Goal: Task Accomplishment & Management: Complete application form

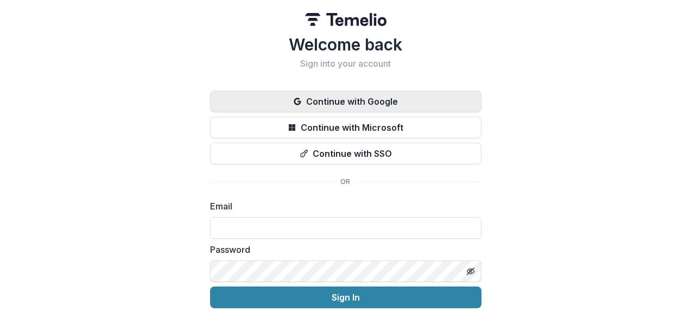
click at [376, 100] on button "Continue with Google" at bounding box center [346, 102] width 272 height 22
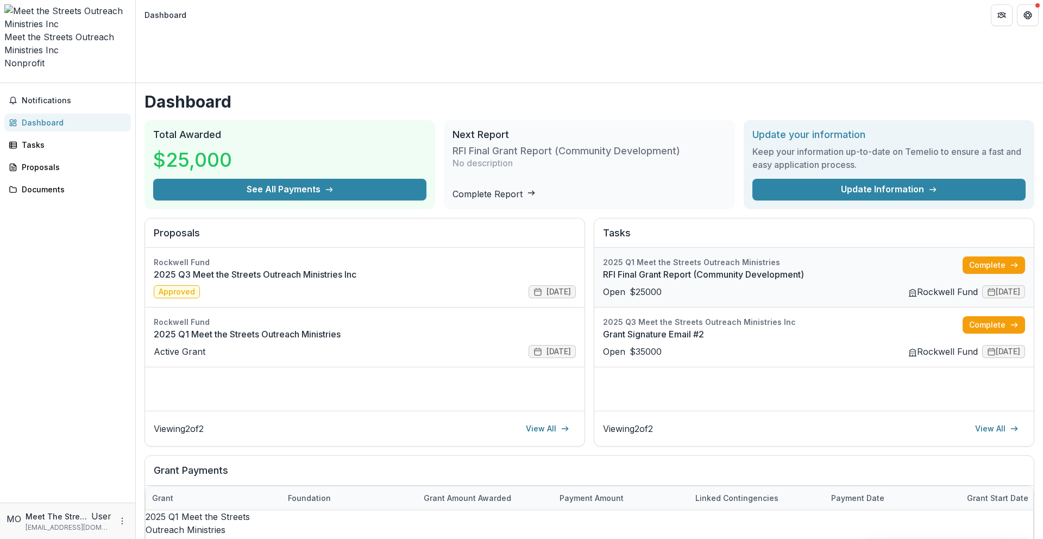
click at [691, 268] on link "RFI Final Grant Report (Community Development)" at bounding box center [783, 274] width 360 height 13
click at [526, 312] on link "2025 Q1 Meet the Streets Outreach Ministries" at bounding box center [365, 334] width 422 height 13
click at [691, 312] on link "Grant Signature Email #2" at bounding box center [783, 334] width 360 height 13
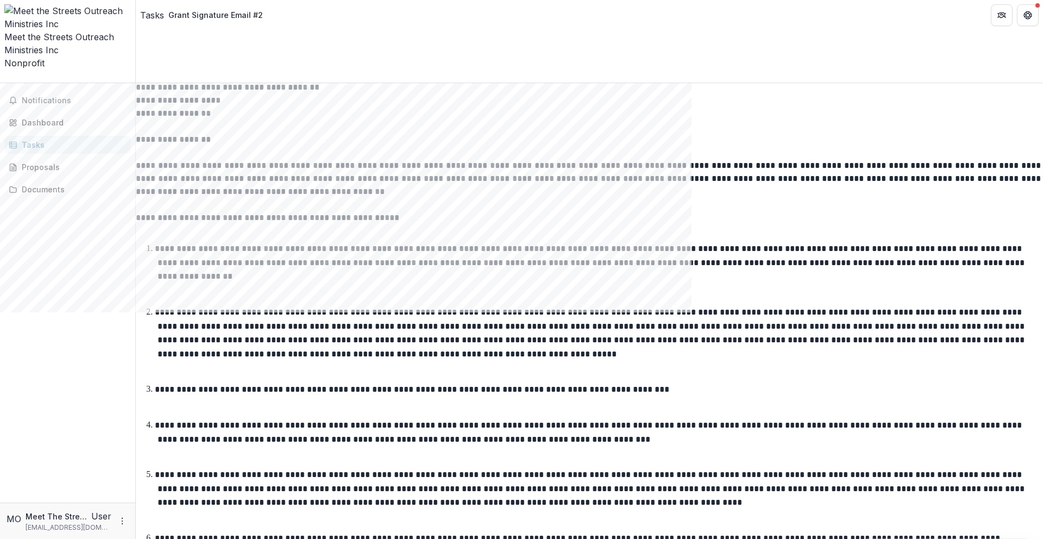
scroll to position [122, 0]
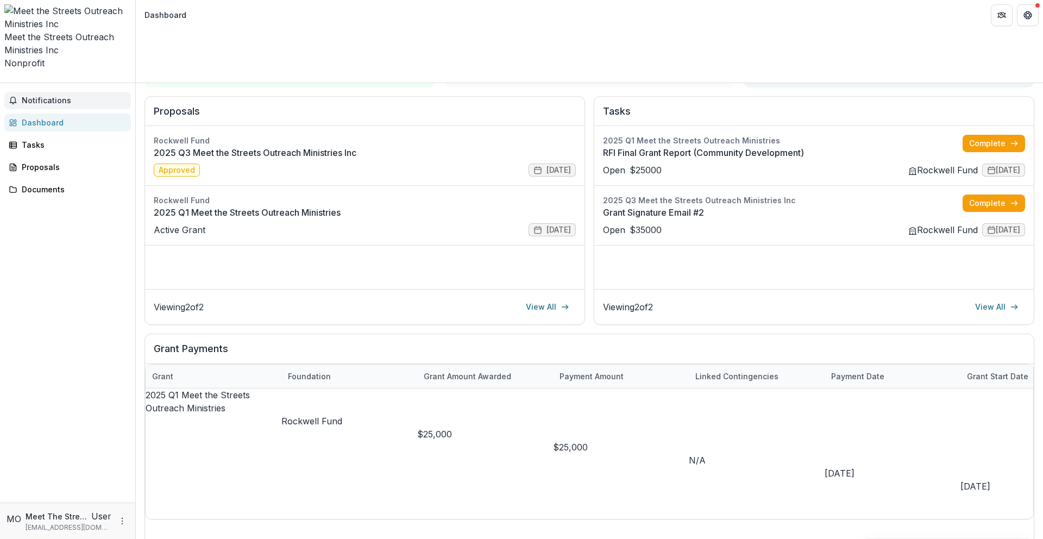
click at [72, 96] on span "Notifications" at bounding box center [74, 100] width 105 height 9
click at [691, 206] on link "Grant Signature Email #2" at bounding box center [783, 212] width 360 height 13
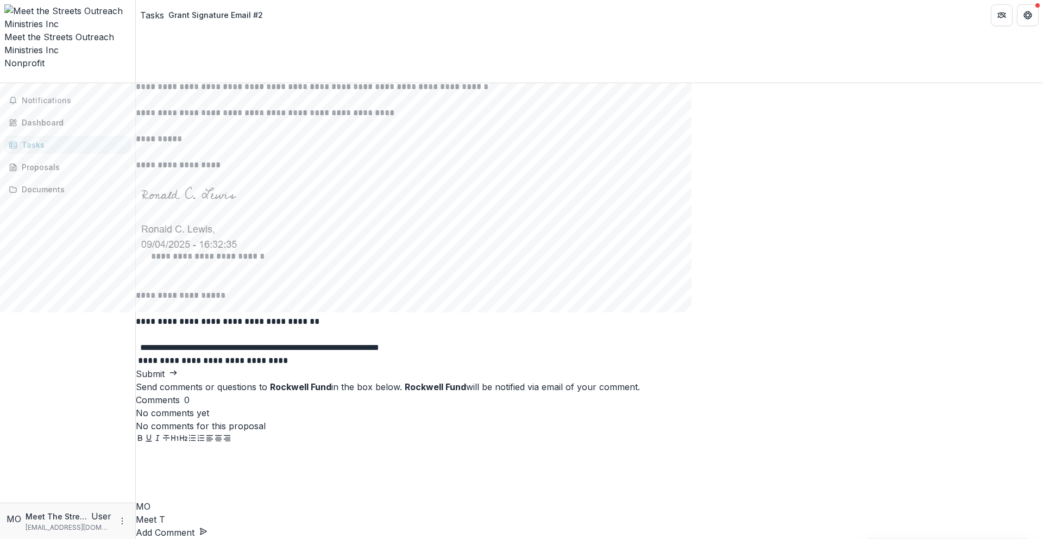
scroll to position [1259, 0]
click at [379, 312] on span "**********" at bounding box center [259, 347] width 239 height 8
type input "**********"
type input "**"
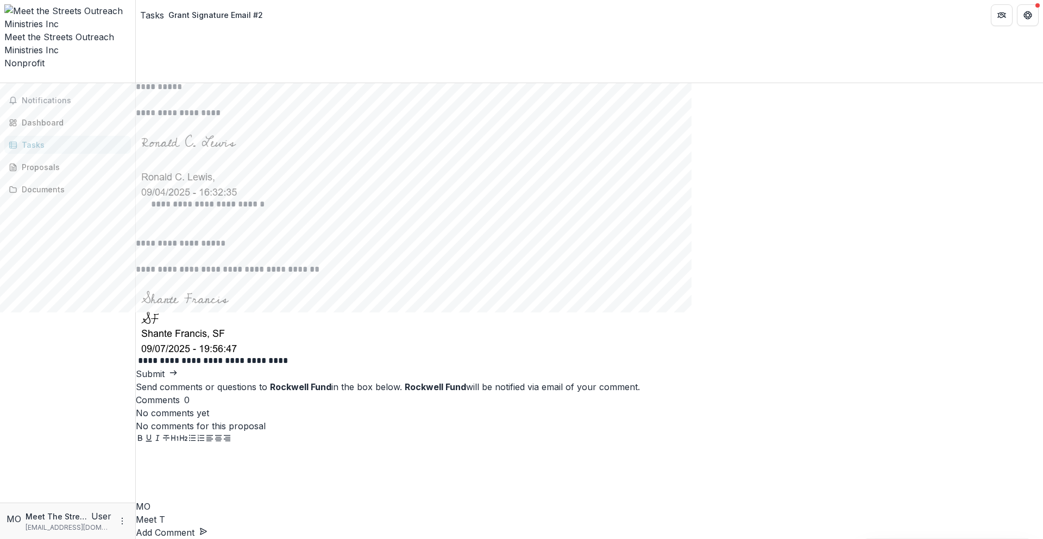
scroll to position [1274, 0]
click at [178, 312] on button "Submit" at bounding box center [157, 373] width 42 height 13
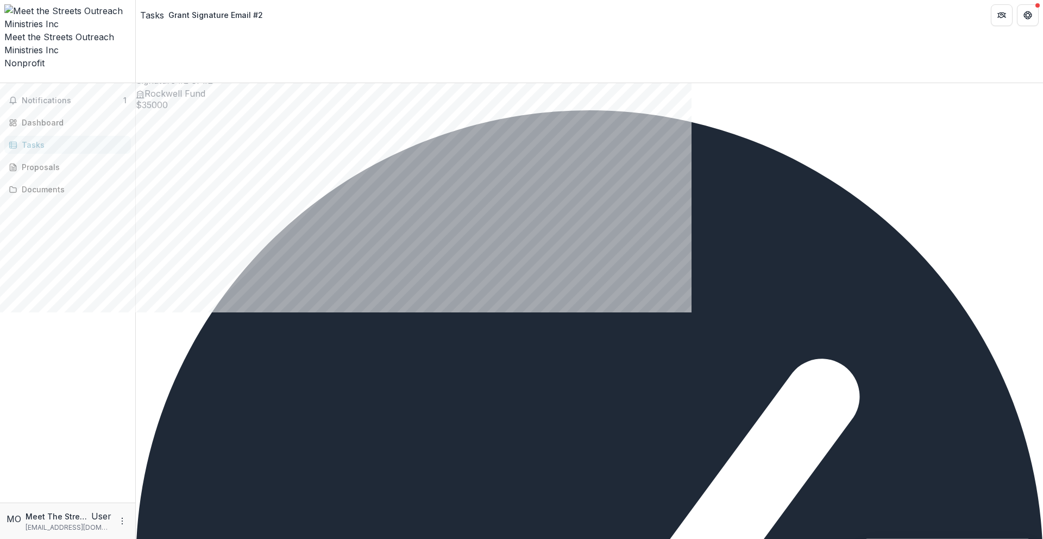
scroll to position [58, 0]
click at [106, 96] on span "Notifications" at bounding box center [73, 100] width 102 height 9
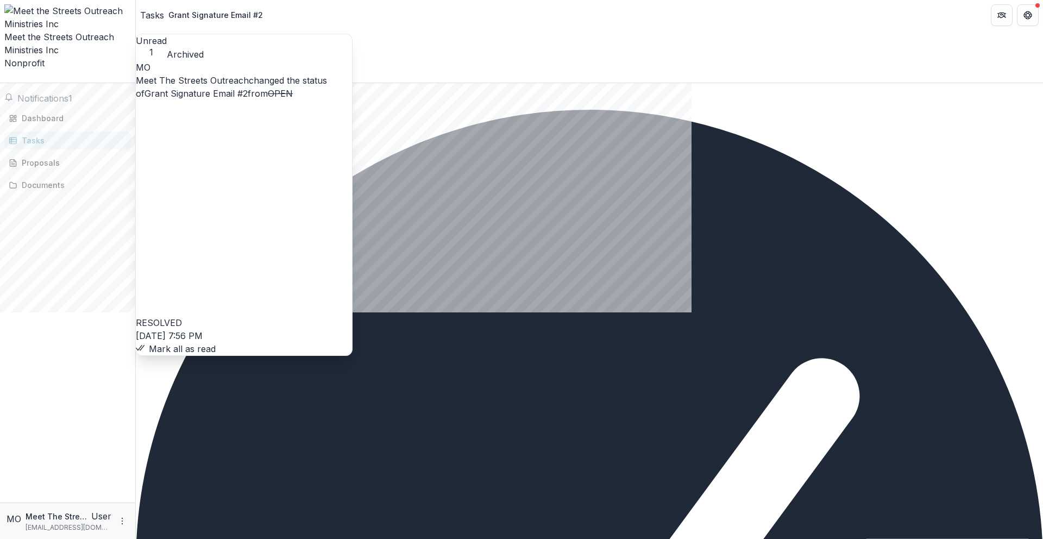
click at [231, 88] on link "Grant Signature Email #2" at bounding box center [195, 93] width 103 height 11
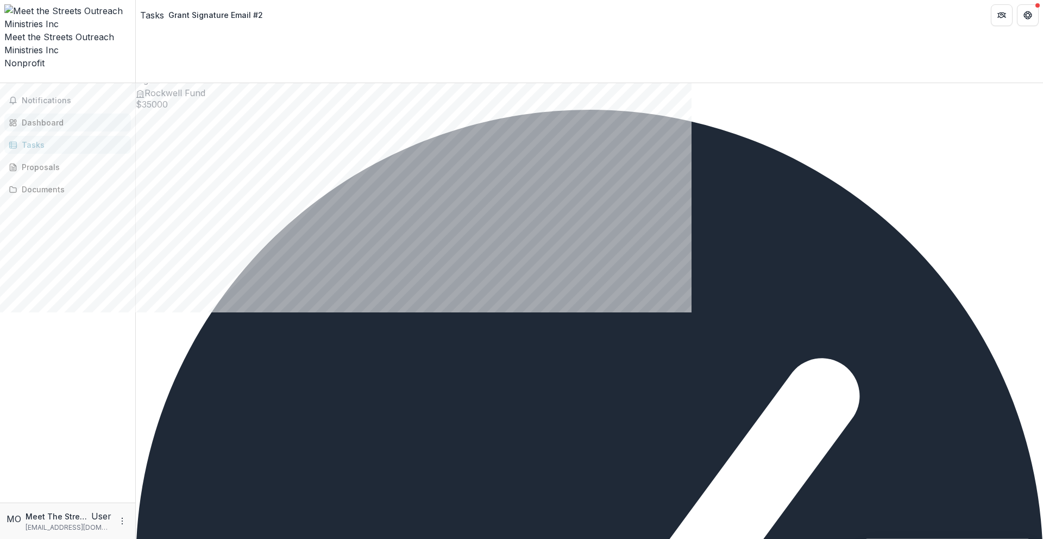
click at [71, 117] on div "Dashboard" at bounding box center [72, 122] width 100 height 11
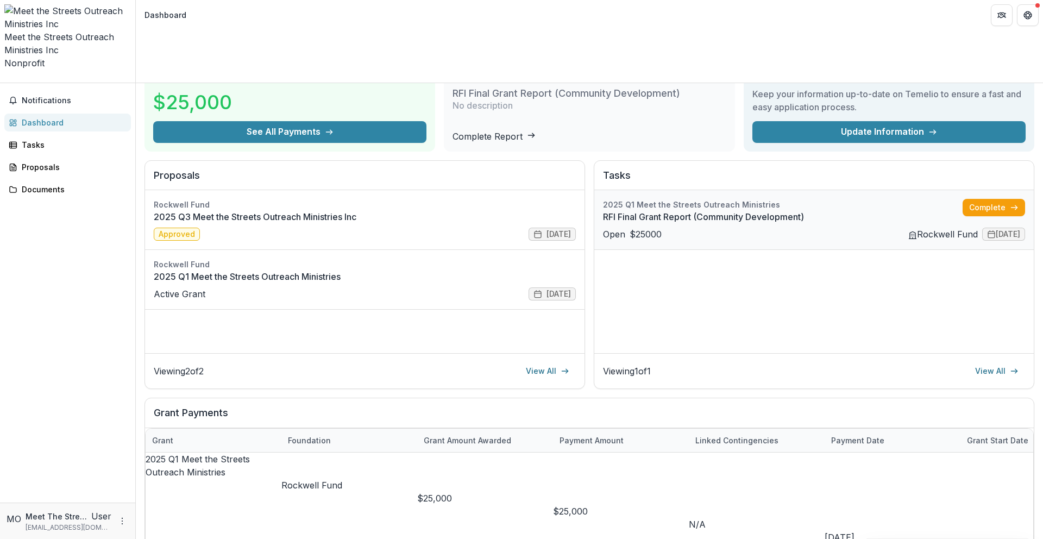
click at [691, 210] on link "RFI Final Grant Report (Community Development)" at bounding box center [783, 216] width 360 height 13
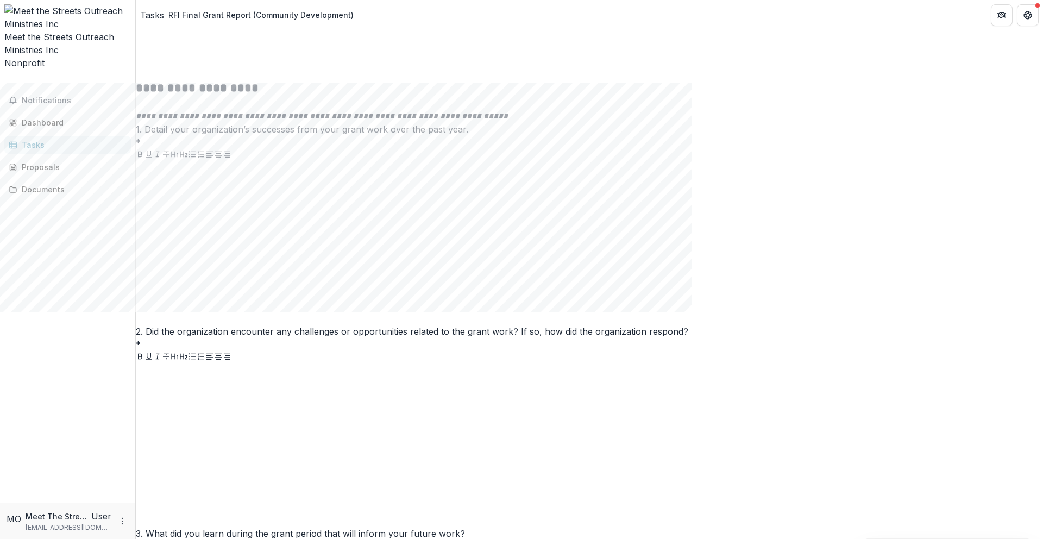
scroll to position [414, 0]
click at [230, 78] on span at bounding box center [230, 72] width 0 height 11
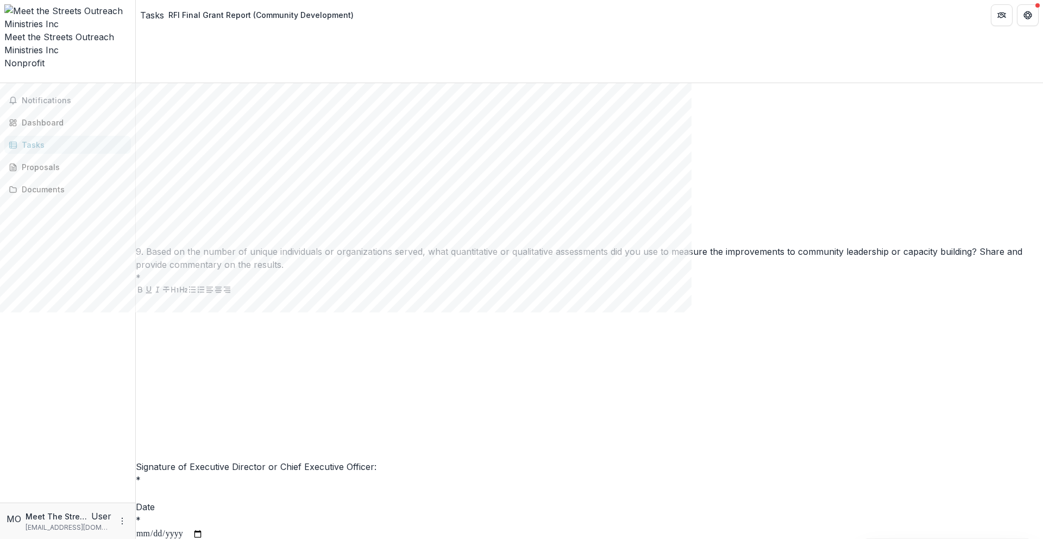
scroll to position [2934, 0]
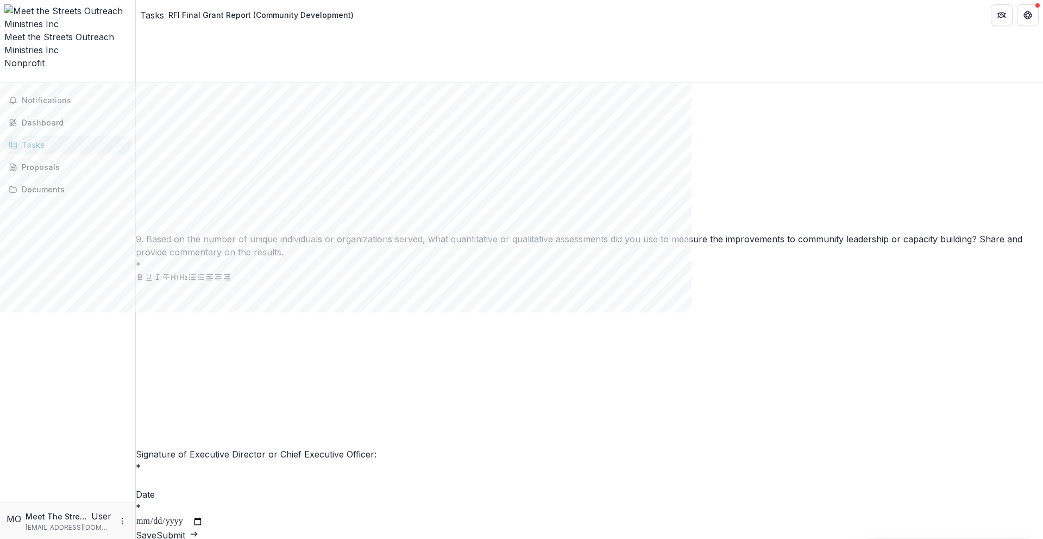
scroll to position [152, 0]
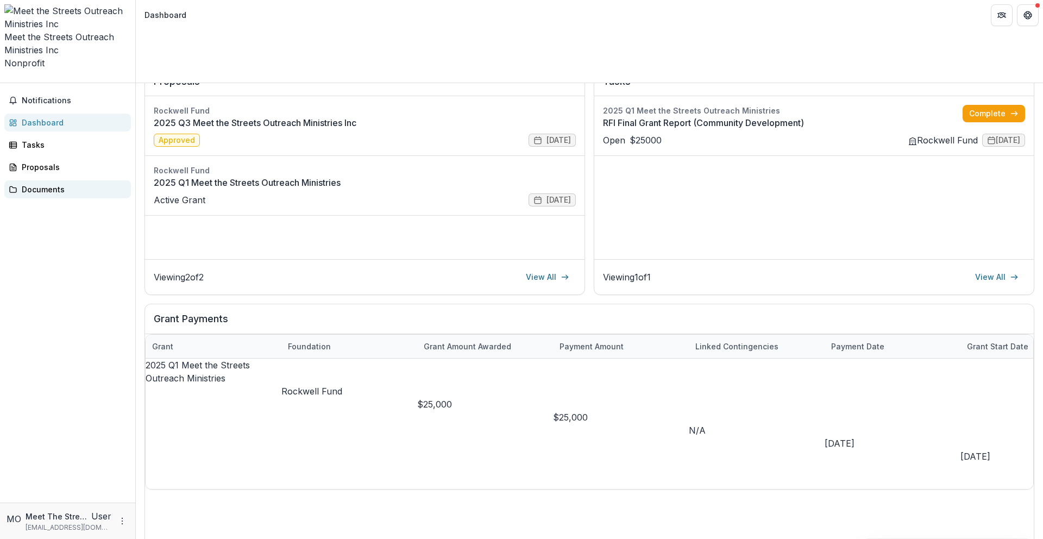
click at [43, 184] on div "Documents" at bounding box center [72, 189] width 100 height 11
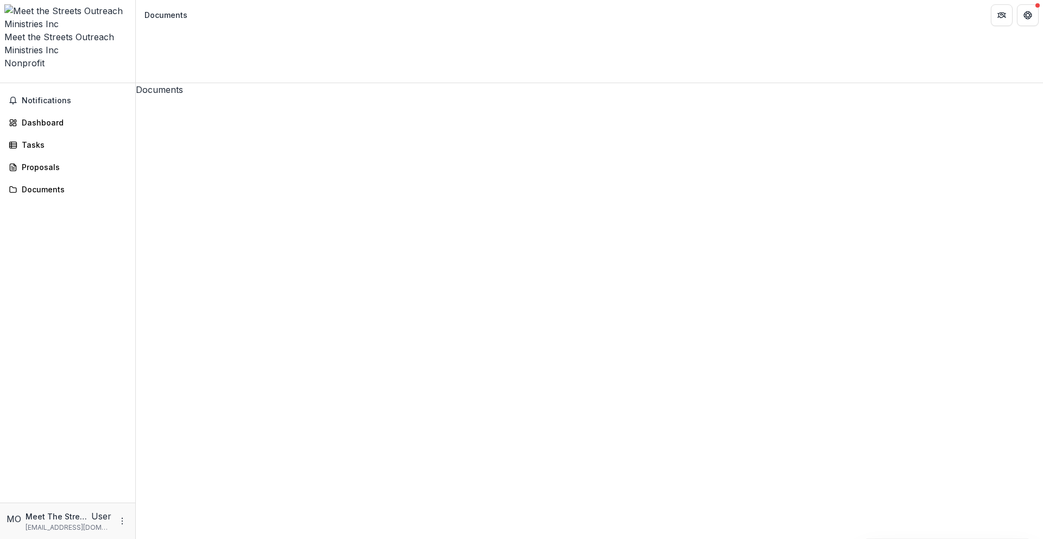
click at [78, 161] on div "Proposals" at bounding box center [72, 166] width 100 height 11
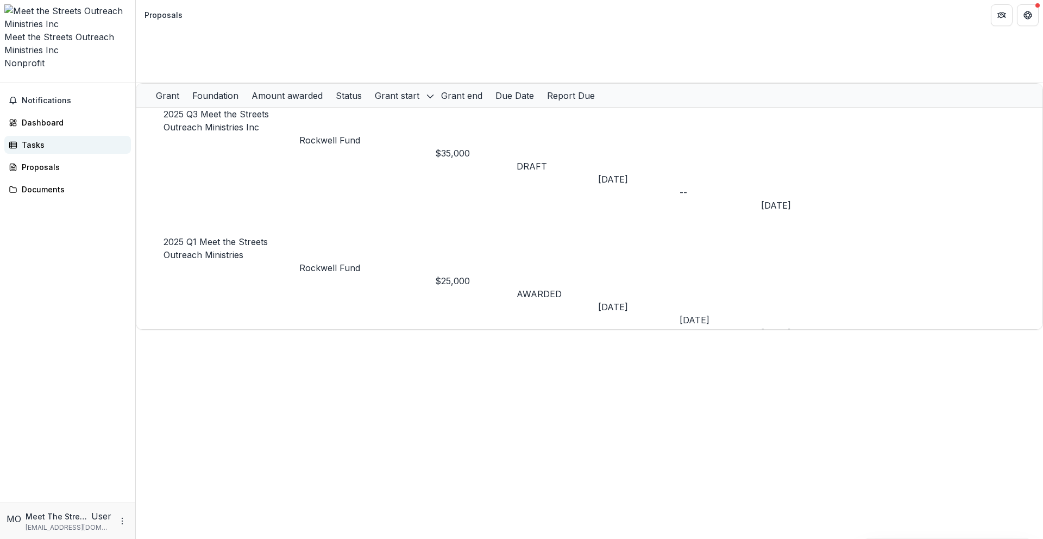
click at [81, 139] on div "Tasks" at bounding box center [72, 144] width 100 height 11
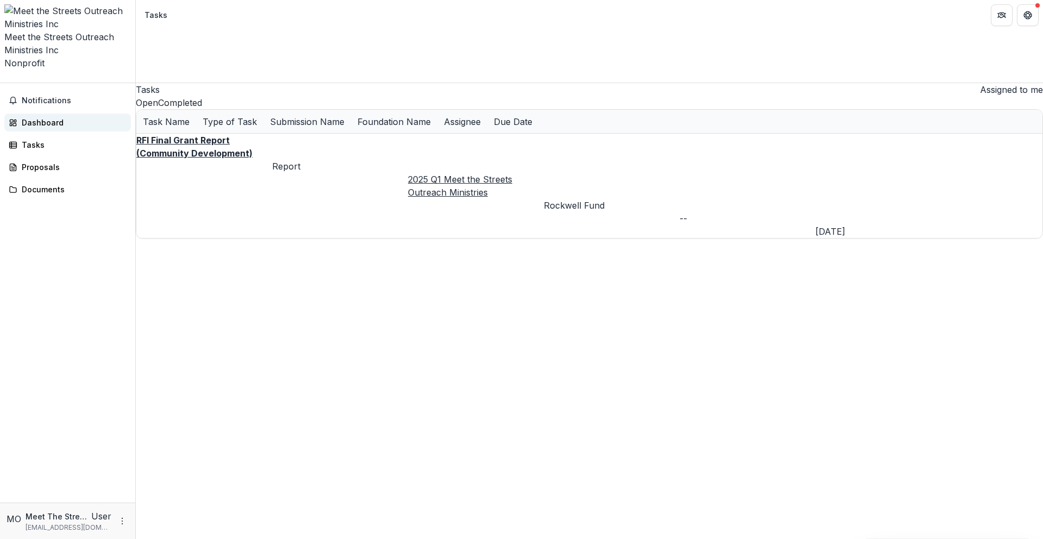
click at [79, 117] on div "Dashboard" at bounding box center [72, 122] width 100 height 11
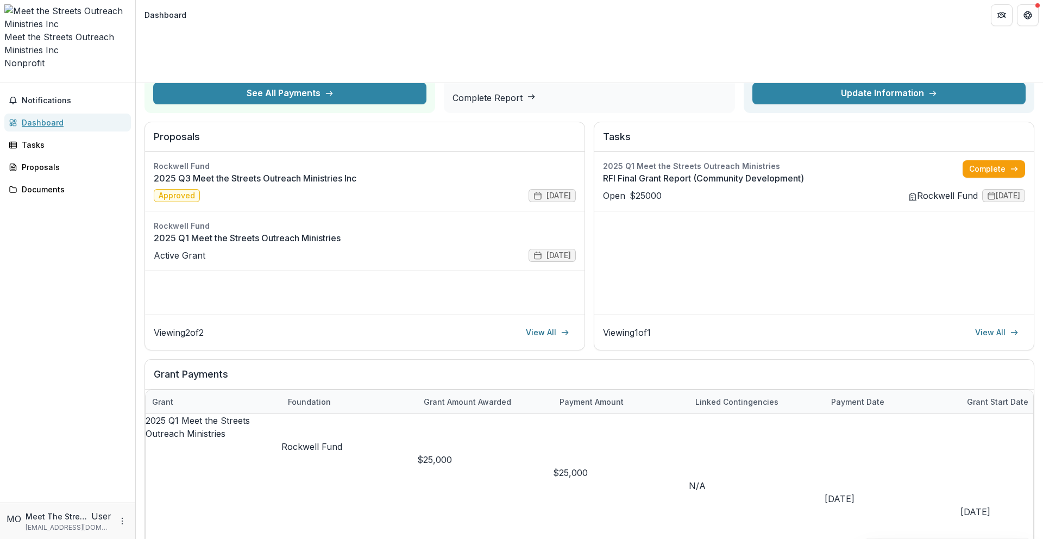
scroll to position [95, 0]
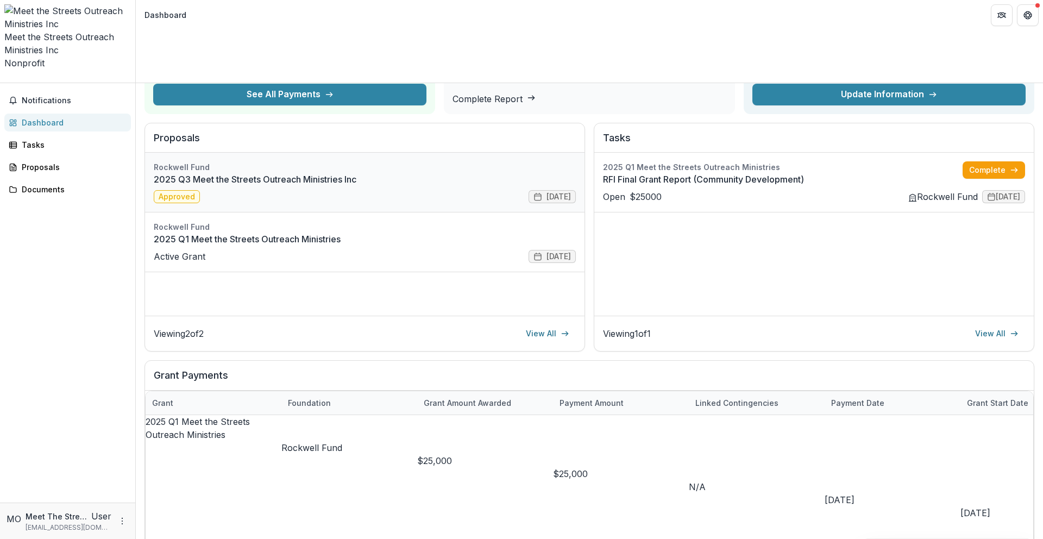
click at [367, 173] on link "2025 Q3 Meet the Streets Outreach Ministries Inc" at bounding box center [365, 179] width 422 height 13
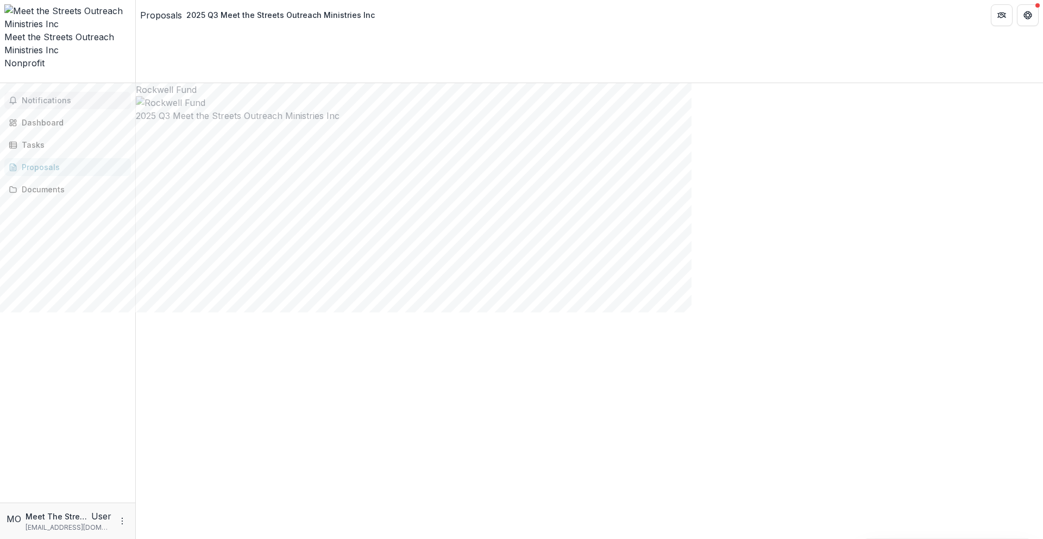
click at [90, 96] on span "Notifications" at bounding box center [74, 100] width 105 height 9
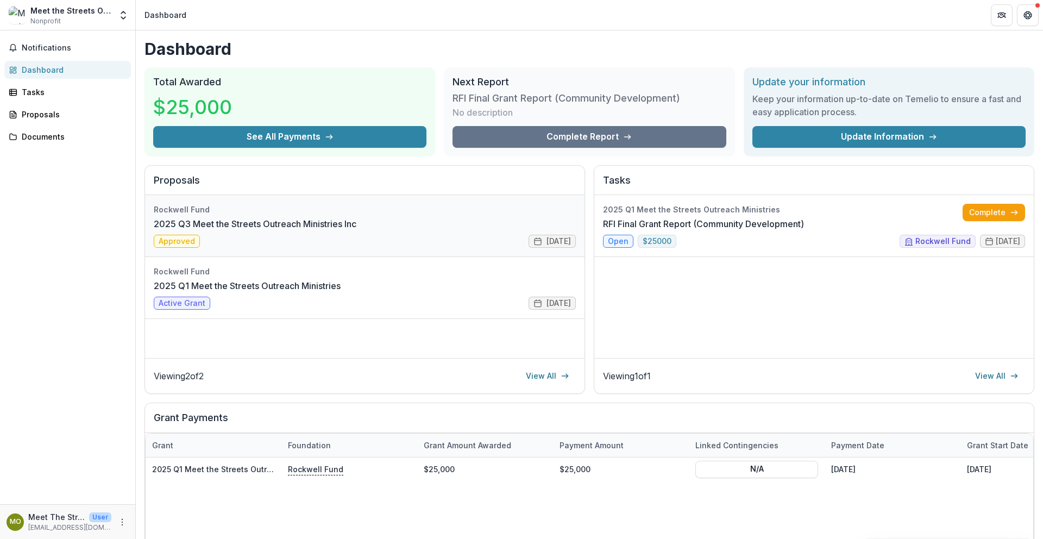
click at [356, 230] on link "2025 Q3 Meet the Streets Outreach Ministries Inc" at bounding box center [255, 223] width 203 height 13
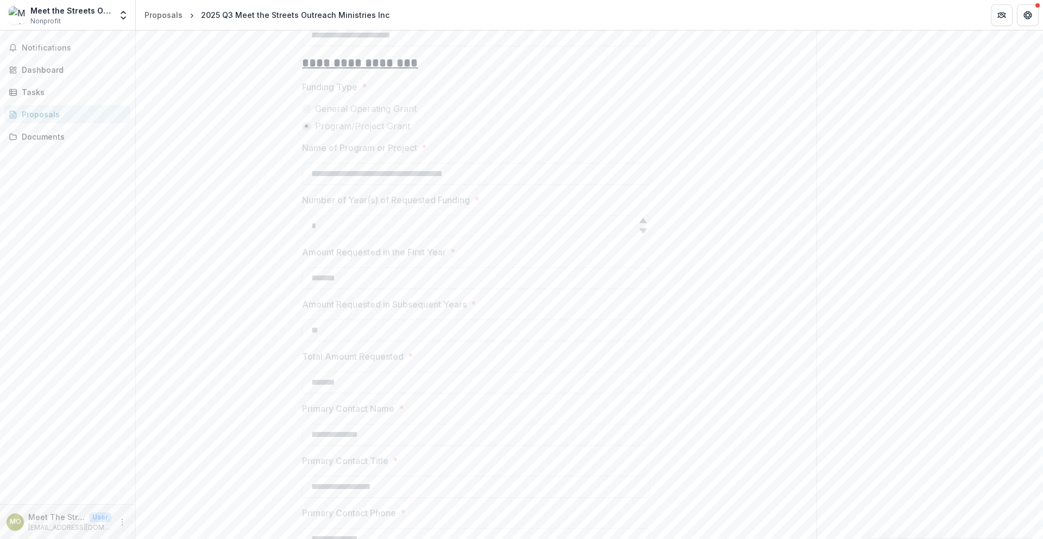
scroll to position [1591, 0]
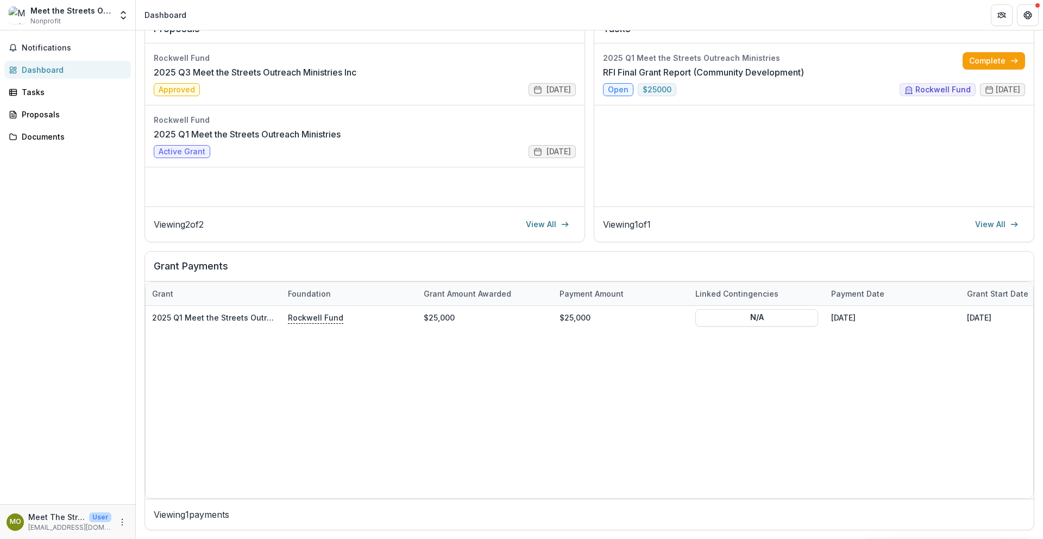
scroll to position [152, 0]
click at [286, 140] on link "2025 Q1 Meet the Streets Outreach Ministries" at bounding box center [247, 134] width 187 height 13
